Goal: Information Seeking & Learning: Find contact information

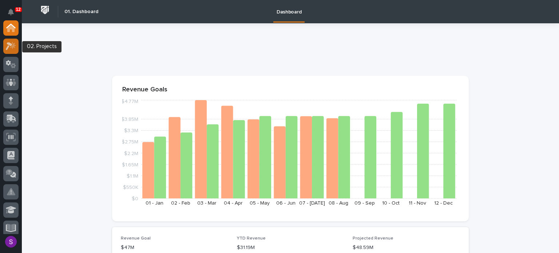
click at [9, 48] on icon at bounding box center [11, 46] width 11 height 8
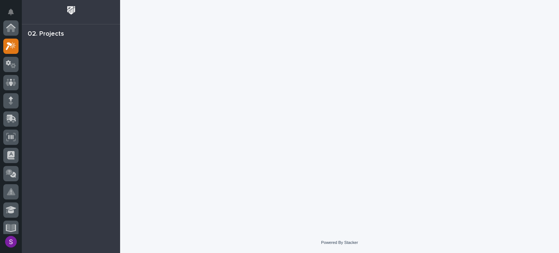
scroll to position [18, 0]
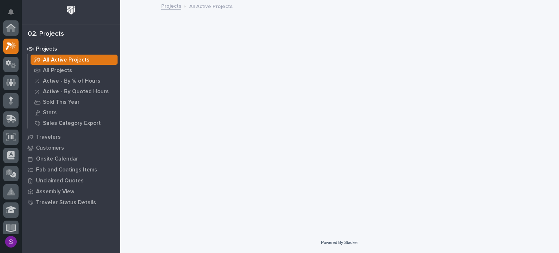
scroll to position [18, 0]
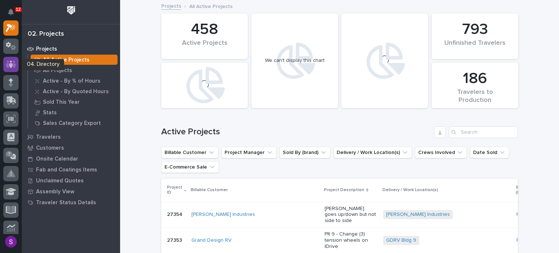
click at [9, 67] on icon at bounding box center [11, 63] width 11 height 7
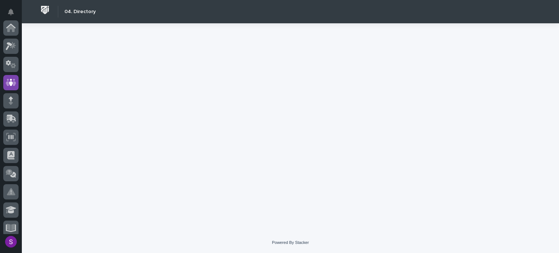
scroll to position [55, 0]
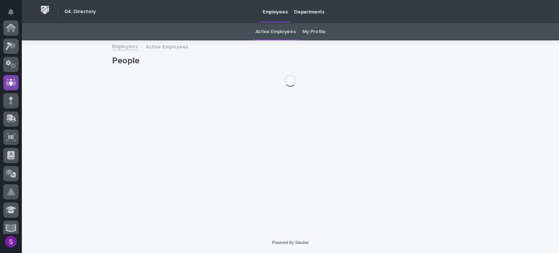
scroll to position [55, 0]
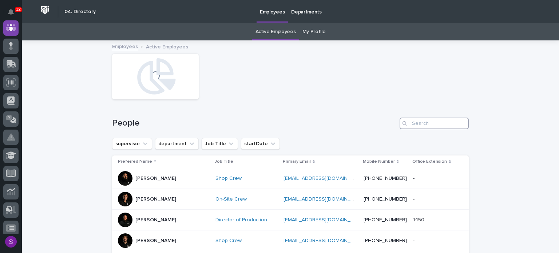
click at [427, 123] on input "Search" at bounding box center [434, 124] width 69 height 12
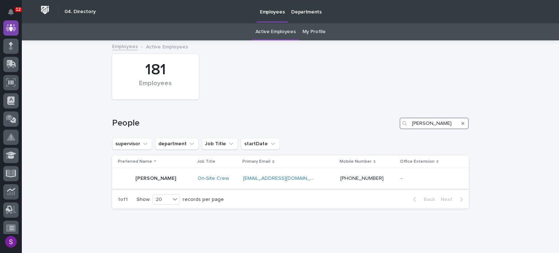
type input "tanner rush"
click at [233, 186] on td "On-Site Crew" at bounding box center [218, 178] width 46 height 21
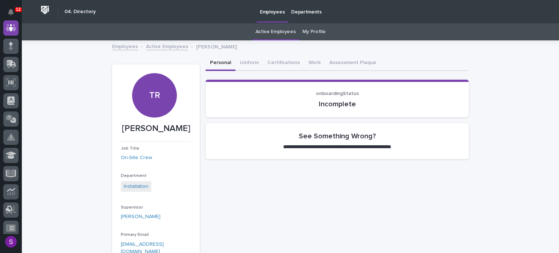
scroll to position [36, 0]
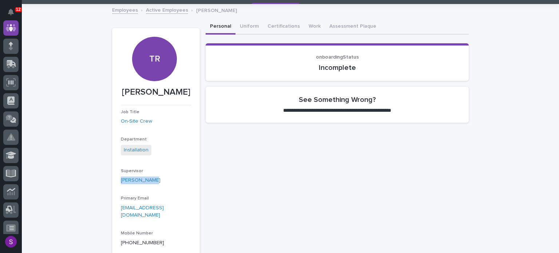
drag, startPoint x: 153, startPoint y: 184, endPoint x: 102, endPoint y: 182, distance: 51.0
click at [102, 182] on div "**********" at bounding box center [291, 188] width 538 height 367
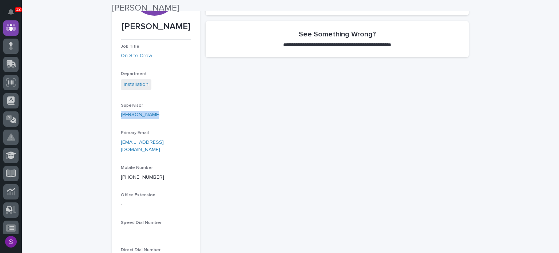
scroll to position [109, 0]
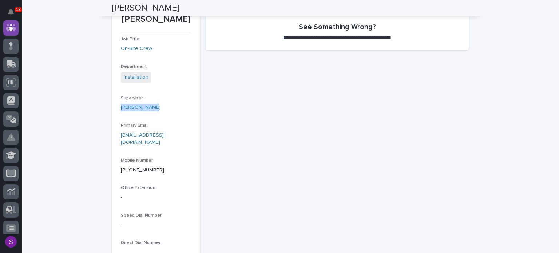
click at [139, 115] on div "Supervisor Collin Daley" at bounding box center [156, 106] width 70 height 21
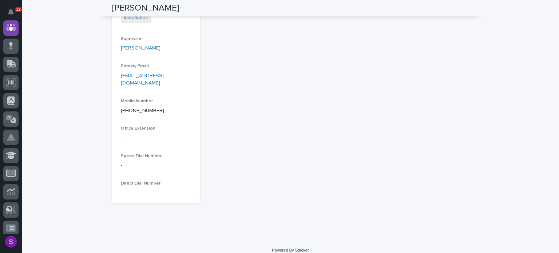
scroll to position [0, 0]
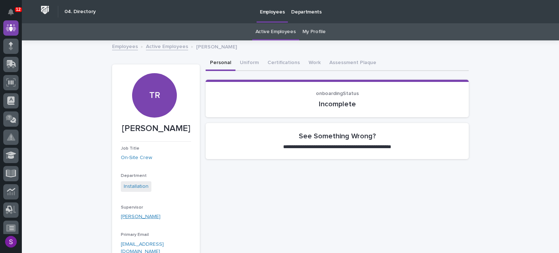
click at [122, 215] on link "Collin Daley" at bounding box center [141, 217] width 40 height 8
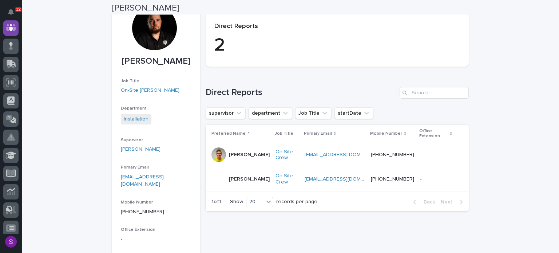
scroll to position [36, 0]
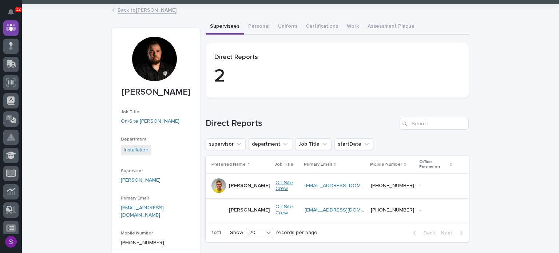
click at [276, 180] on link "On-Site Crew" at bounding box center [287, 186] width 23 height 12
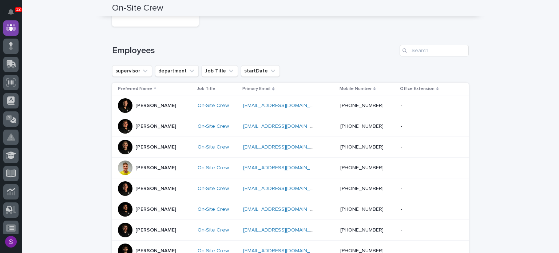
scroll to position [146, 0]
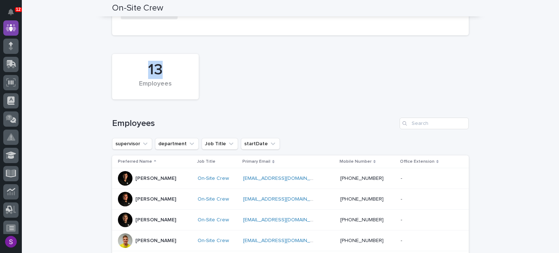
drag, startPoint x: 147, startPoint y: 75, endPoint x: 197, endPoint y: 79, distance: 50.0
click at [185, 72] on div "13 Employees" at bounding box center [155, 77] width 79 height 38
click at [217, 86] on div "13 Employees" at bounding box center [291, 76] width 364 height 53
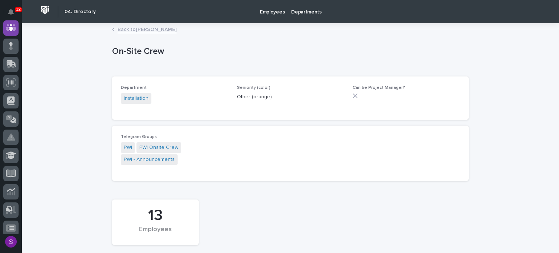
click at [142, 30] on link "Back to Collin Daley" at bounding box center [147, 29] width 59 height 8
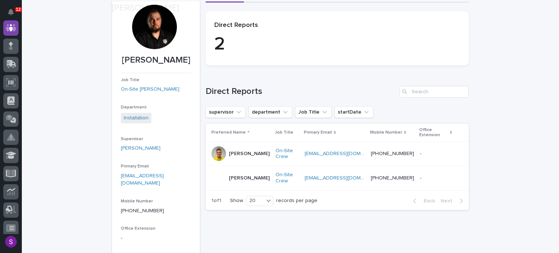
scroll to position [73, 0]
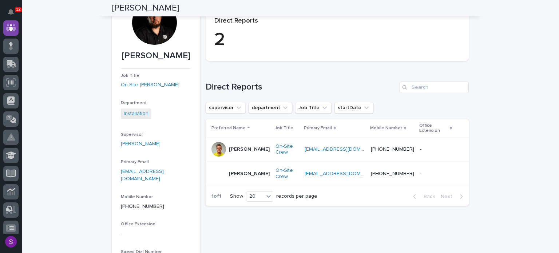
click at [142, 80] on div "Job Title On-Site Foreman" at bounding box center [156, 83] width 70 height 21
click at [143, 84] on link "On-Site Foreman" at bounding box center [150, 85] width 59 height 8
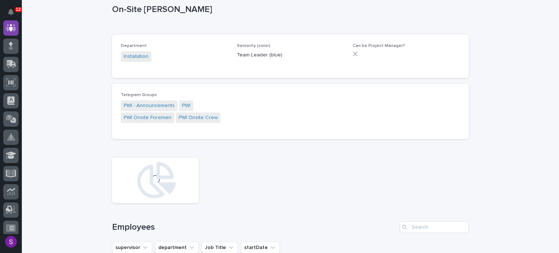
scroll to position [78, 0]
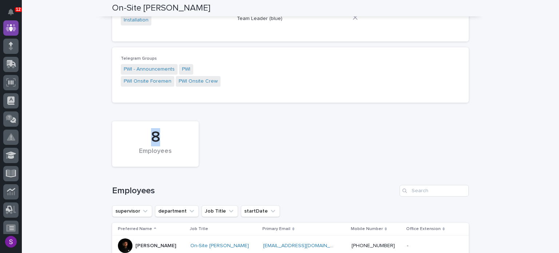
drag, startPoint x: 131, startPoint y: 139, endPoint x: 143, endPoint y: 135, distance: 11.9
click at [129, 139] on div "8" at bounding box center [156, 137] width 62 height 18
click at [288, 122] on div "8 Employees" at bounding box center [291, 144] width 364 height 53
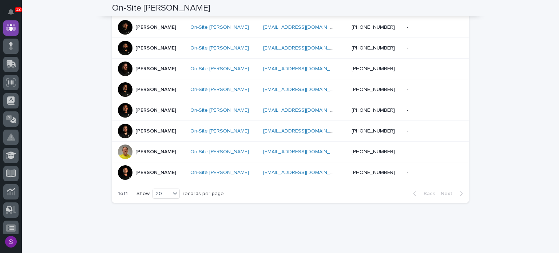
scroll to position [260, 0]
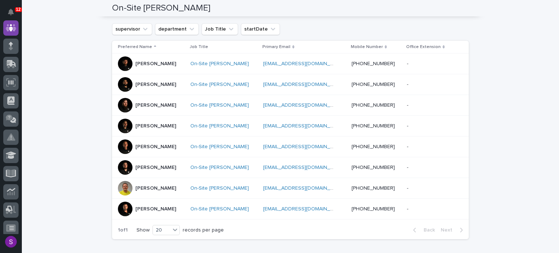
click at [125, 145] on div at bounding box center [125, 146] width 15 height 15
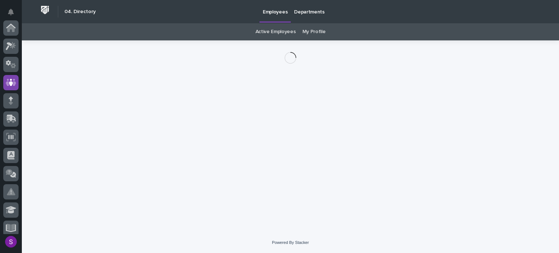
scroll to position [55, 0]
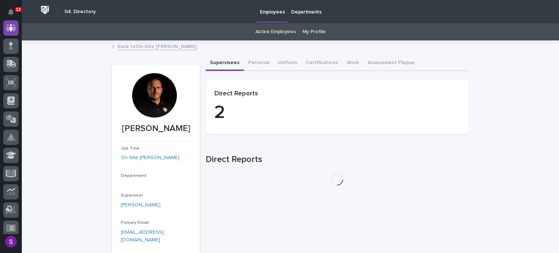
click at [147, 84] on div at bounding box center [154, 95] width 44 height 44
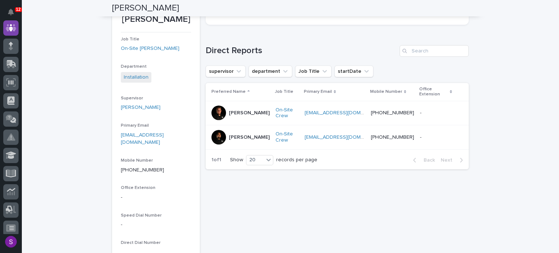
scroll to position [0, 0]
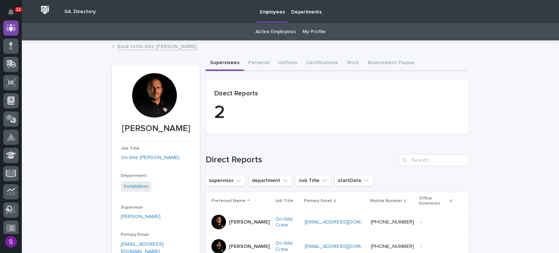
click at [213, 65] on button "Supervisees" at bounding box center [225, 63] width 38 height 15
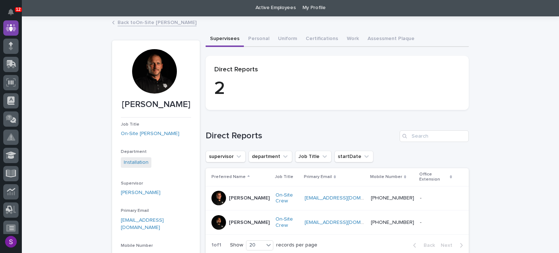
scroll to position [36, 0]
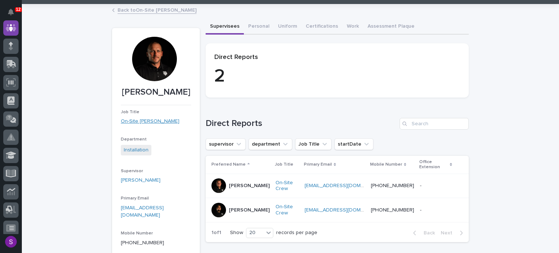
click at [142, 119] on link "On-Site Foreman" at bounding box center [150, 122] width 59 height 8
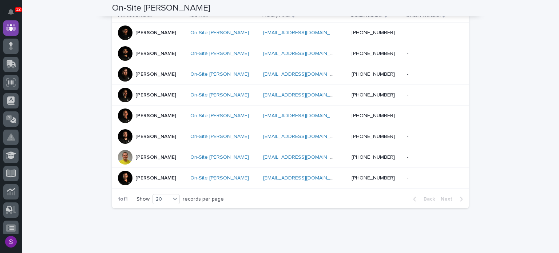
scroll to position [255, 0]
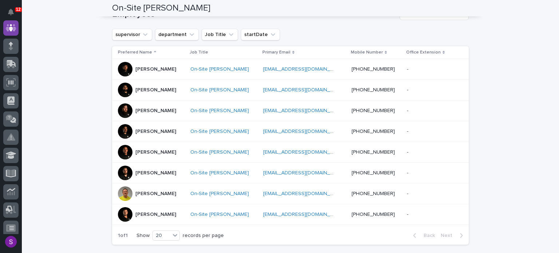
click at [159, 131] on p "Caleb Jackson" at bounding box center [155, 132] width 41 height 6
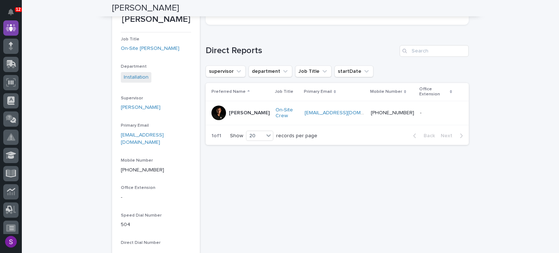
scroll to position [36, 0]
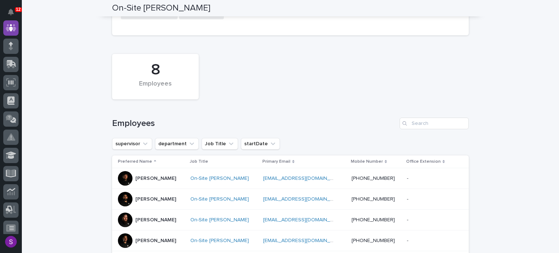
scroll to position [182, 0]
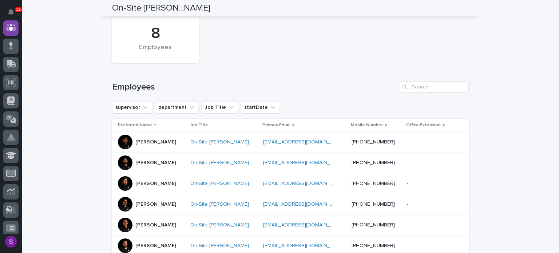
click at [185, 139] on div "Anthony Ramirez" at bounding box center [151, 142] width 67 height 15
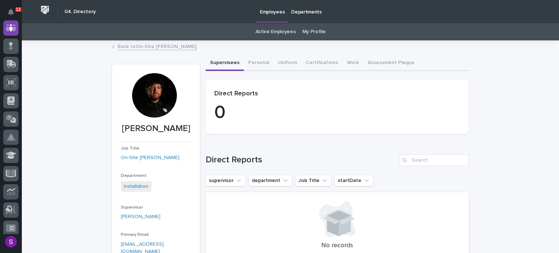
click at [125, 44] on link "Back to On-Site Foreman" at bounding box center [157, 46] width 79 height 8
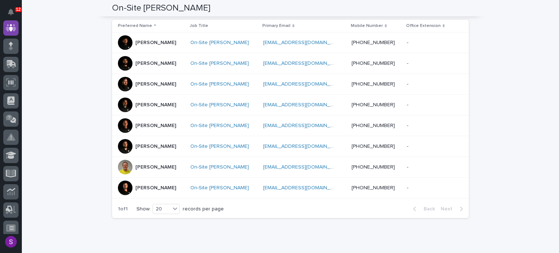
scroll to position [291, 0]
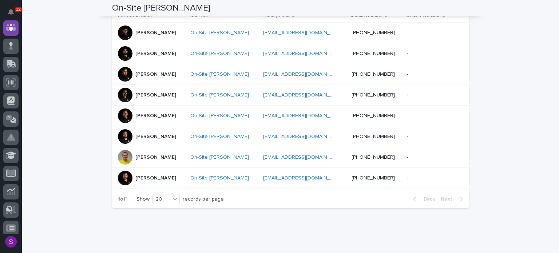
click at [176, 172] on div "TJ Wicks" at bounding box center [151, 178] width 67 height 15
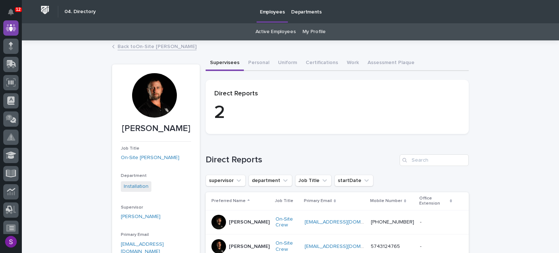
click at [220, 59] on button "Supervisees" at bounding box center [225, 63] width 38 height 15
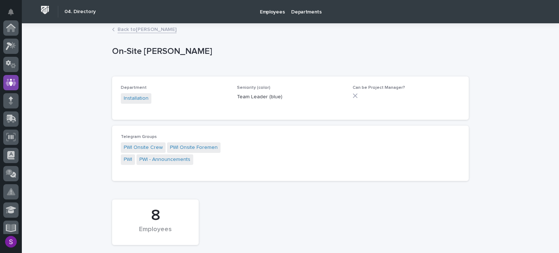
scroll to position [55, 0]
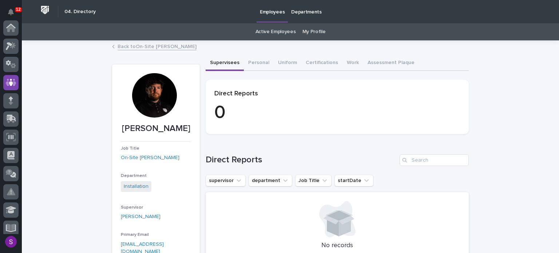
scroll to position [55, 0]
click at [312, 9] on p "Departments" at bounding box center [306, 7] width 31 height 15
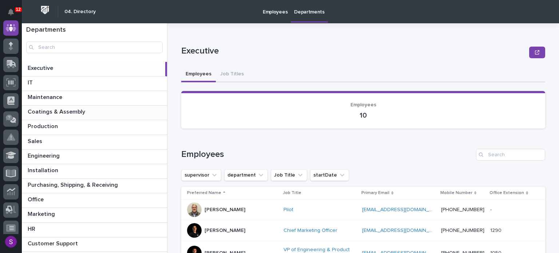
click at [72, 108] on p "Coatings & Assembly" at bounding box center [57, 111] width 59 height 8
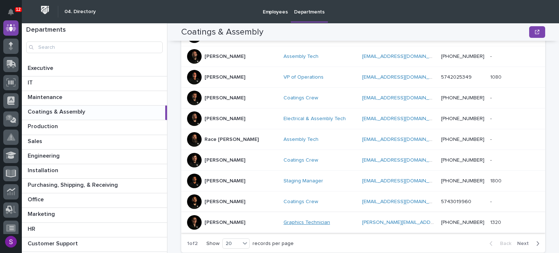
scroll to position [413, 0]
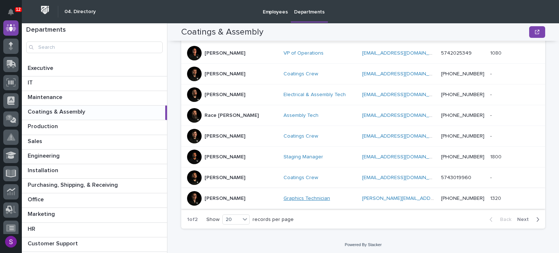
click at [291, 196] on link "Graphics Technician" at bounding box center [307, 199] width 47 height 6
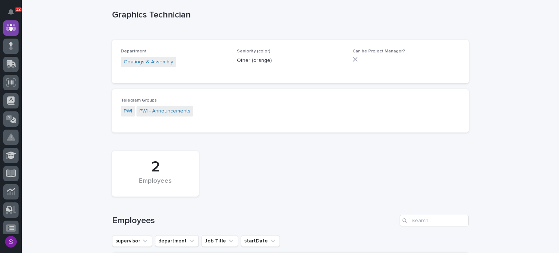
scroll to position [173, 0]
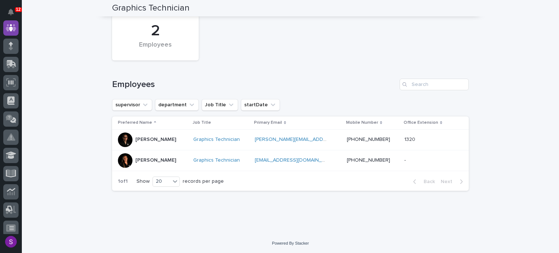
click at [157, 158] on p "Shauna Perkins" at bounding box center [155, 160] width 41 height 6
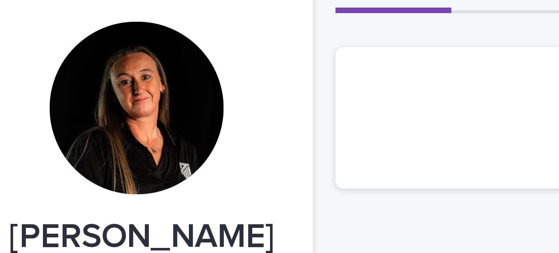
click at [159, 92] on div at bounding box center [154, 95] width 44 height 44
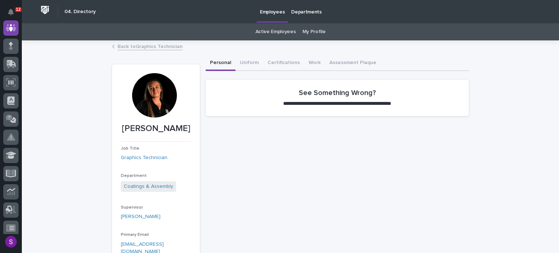
click at [150, 49] on link "Back to Graphics Technician" at bounding box center [150, 46] width 65 height 8
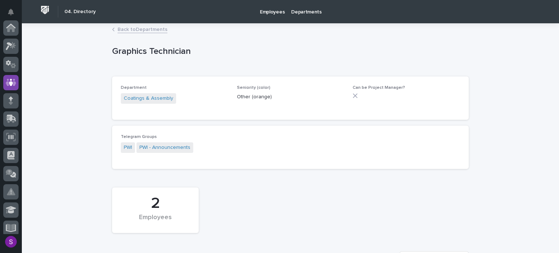
scroll to position [55, 0]
click at [304, 10] on p "Departments" at bounding box center [306, 7] width 31 height 15
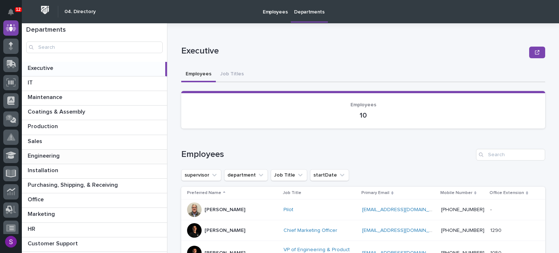
scroll to position [36, 0]
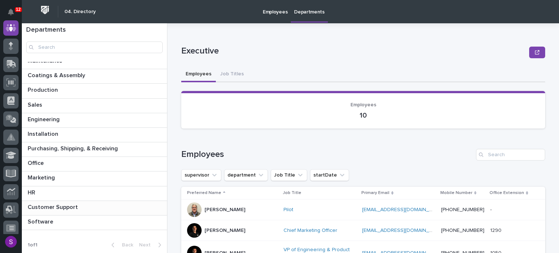
click at [72, 207] on p "Customer Support" at bounding box center [54, 206] width 52 height 8
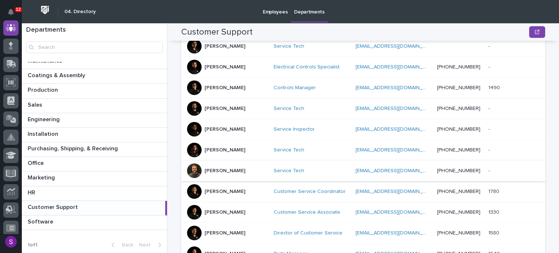
scroll to position [200, 0]
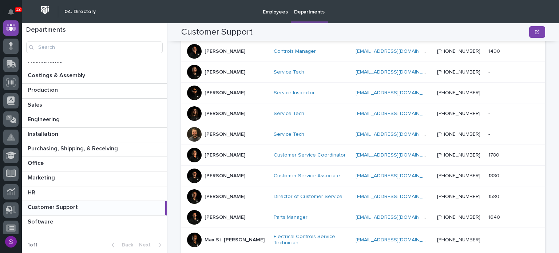
click at [188, 131] on div at bounding box center [194, 134] width 15 height 15
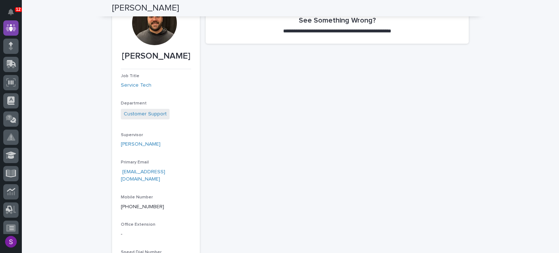
scroll to position [59, 0]
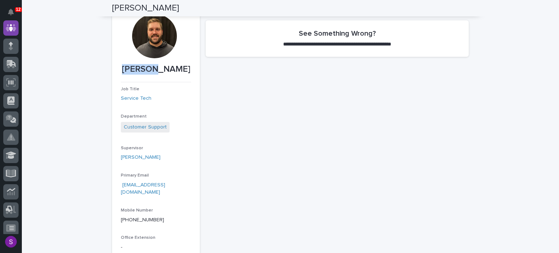
drag, startPoint x: 122, startPoint y: 70, endPoint x: 153, endPoint y: 70, distance: 31.0
click at [153, 70] on p "Jerred Surma" at bounding box center [156, 69] width 70 height 11
drag, startPoint x: 194, startPoint y: 109, endPoint x: 230, endPoint y: 115, distance: 36.5
click at [195, 109] on section "Jerred Surma Job Title Service Tech Department Customer Support Supervisor Todd…" at bounding box center [156, 159] width 88 height 308
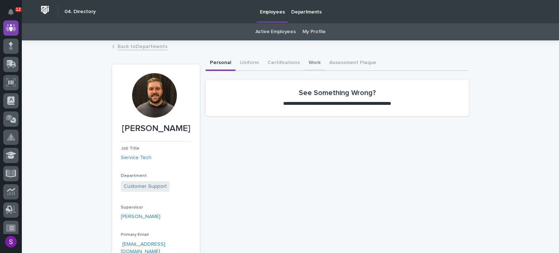
click at [311, 64] on button "Work" at bounding box center [314, 63] width 21 height 15
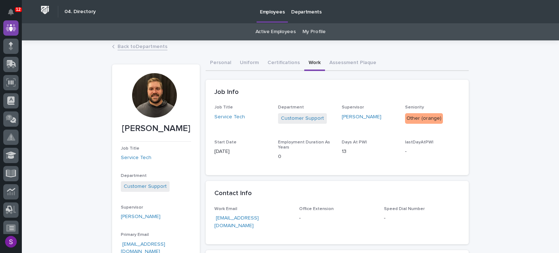
scroll to position [36, 0]
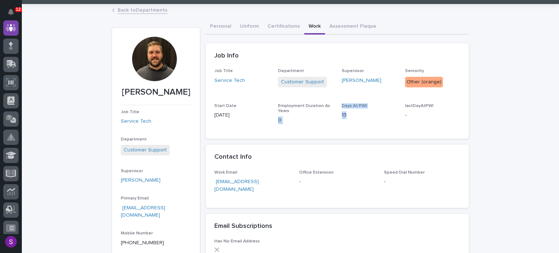
click at [319, 109] on div "Job Title Service Tech Department Customer Support Supervisor Todd Berger Senio…" at bounding box center [338, 99] width 246 height 62
click at [350, 118] on p "13" at bounding box center [369, 115] width 55 height 8
click at [347, 118] on p "13" at bounding box center [369, 115] width 55 height 8
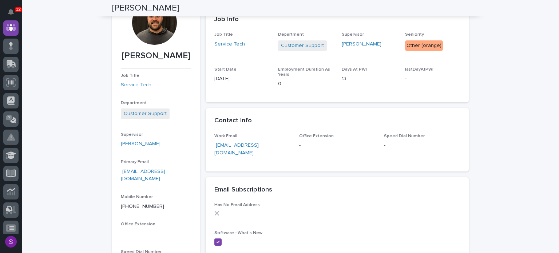
scroll to position [0, 0]
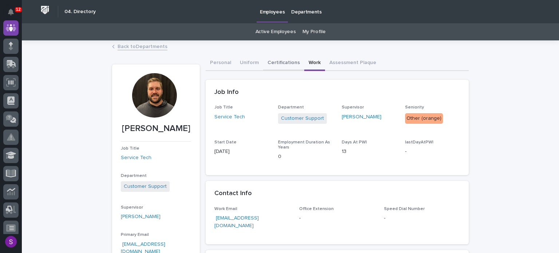
click at [276, 66] on button "Certifications" at bounding box center [283, 63] width 41 height 15
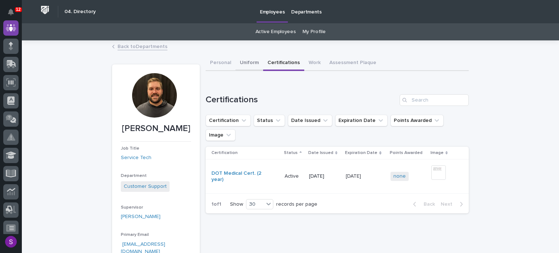
click at [252, 58] on button "Uniform" at bounding box center [250, 63] width 28 height 15
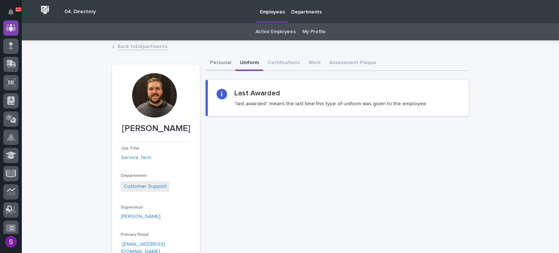
click at [223, 69] on button "Personal" at bounding box center [221, 63] width 30 height 15
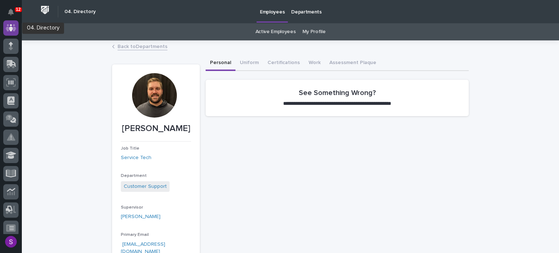
click at [11, 25] on icon at bounding box center [11, 27] width 4 height 7
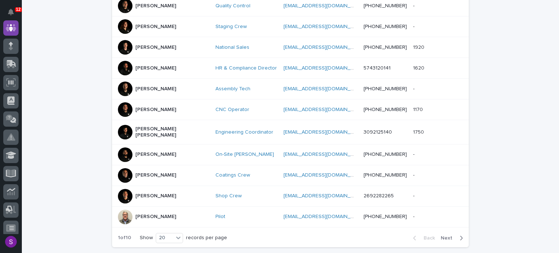
scroll to position [364, 0]
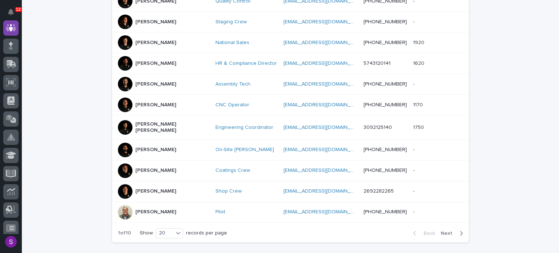
click at [438, 230] on button "Next" at bounding box center [453, 233] width 31 height 7
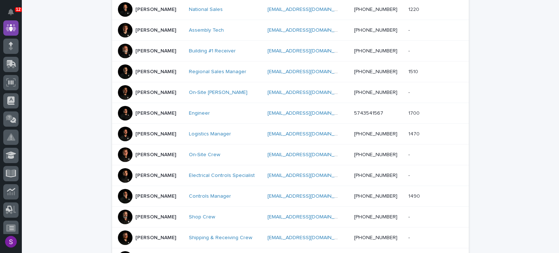
scroll to position [83, 0]
